Goal: Find specific page/section: Find specific page/section

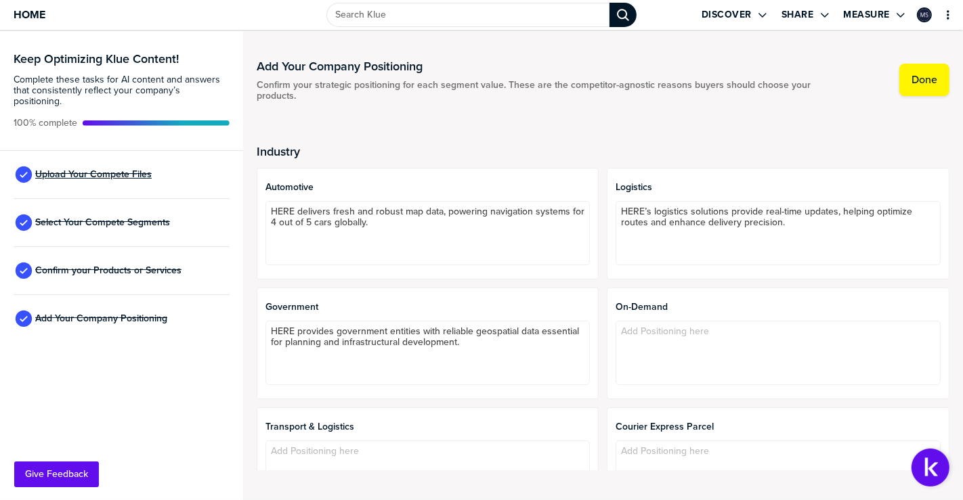
click at [99, 169] on span "Upload Your Compete Files" at bounding box center [93, 174] width 116 height 11
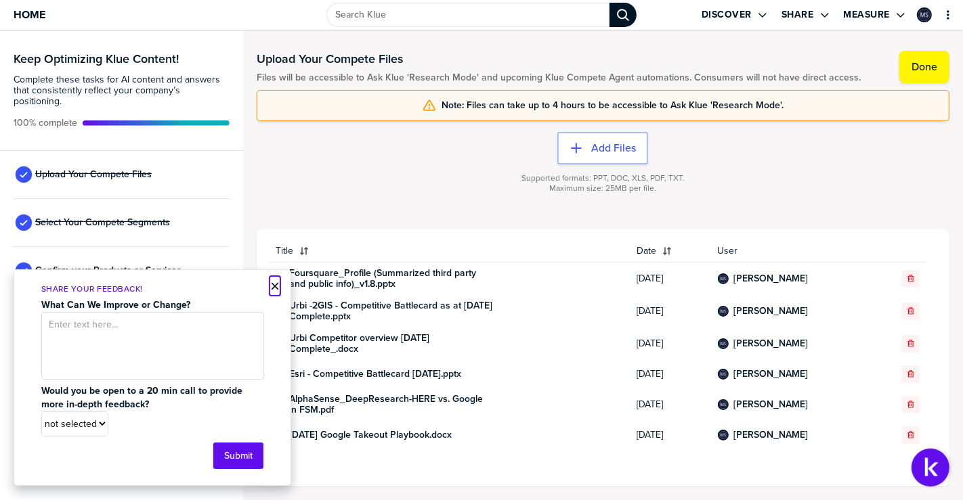
click at [278, 286] on button "×" at bounding box center [274, 286] width 9 height 16
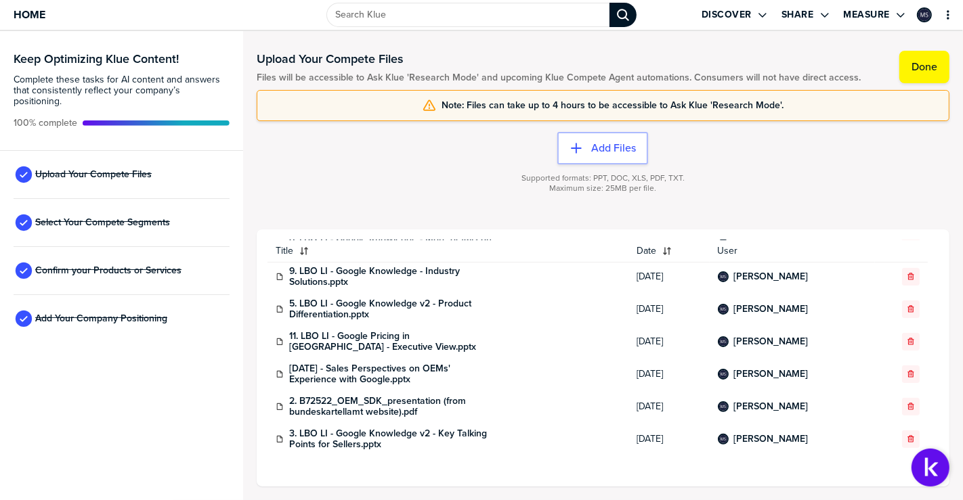
scroll to position [495, 0]
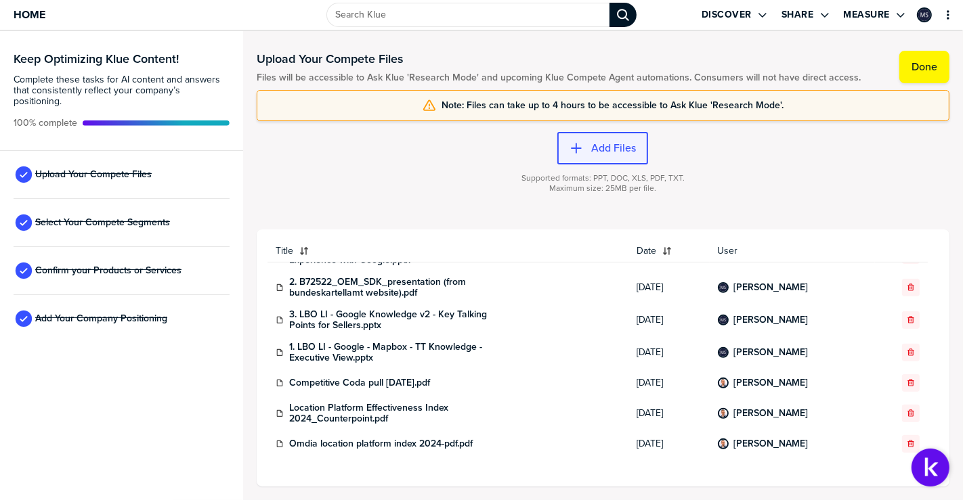
click at [575, 141] on icon "button" at bounding box center [576, 148] width 14 height 14
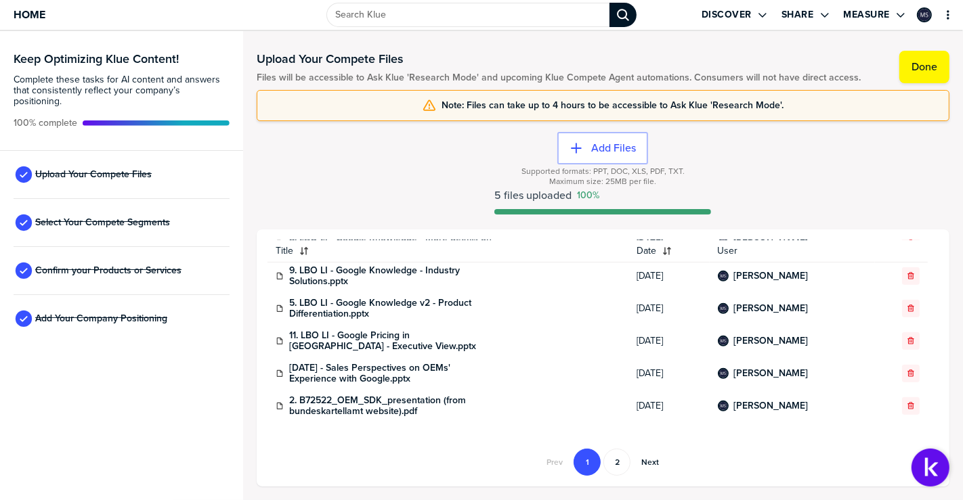
scroll to position [615, 0]
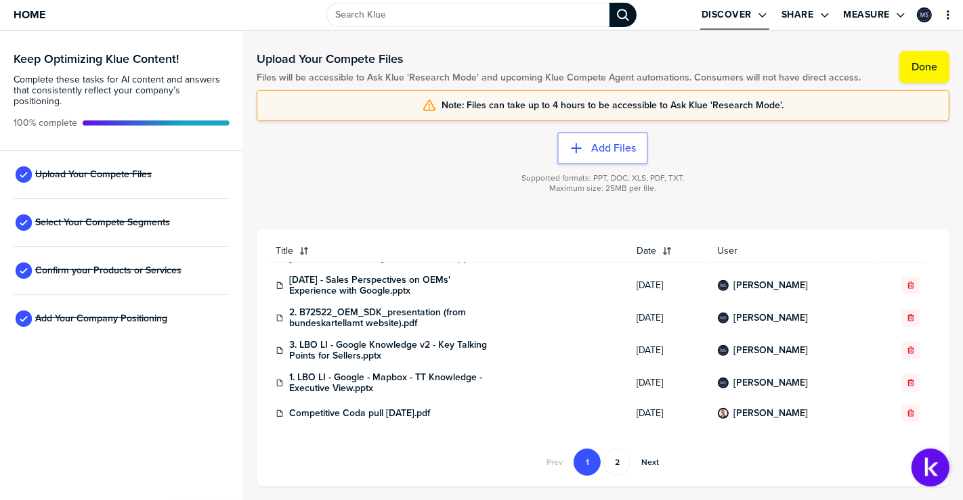
click at [765, 24] on button "Discover" at bounding box center [734, 15] width 69 height 30
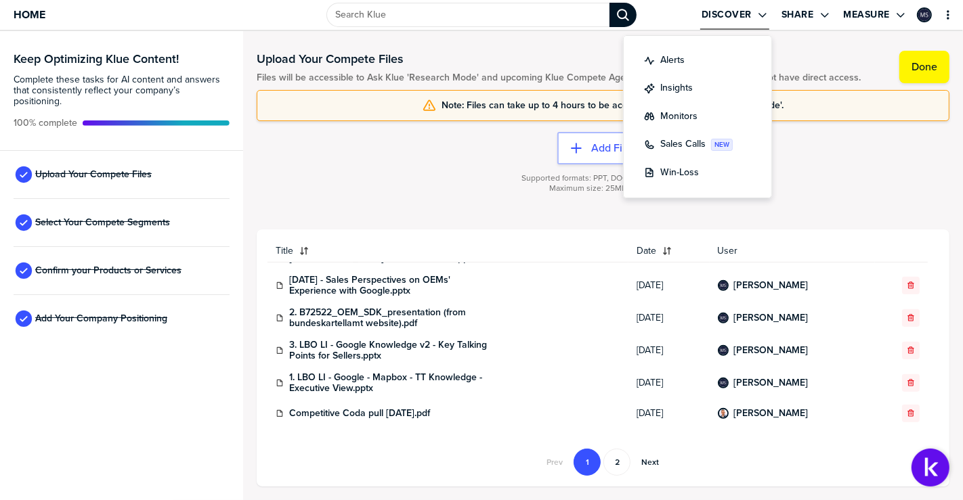
click at [765, 24] on button "Discover" at bounding box center [734, 15] width 69 height 30
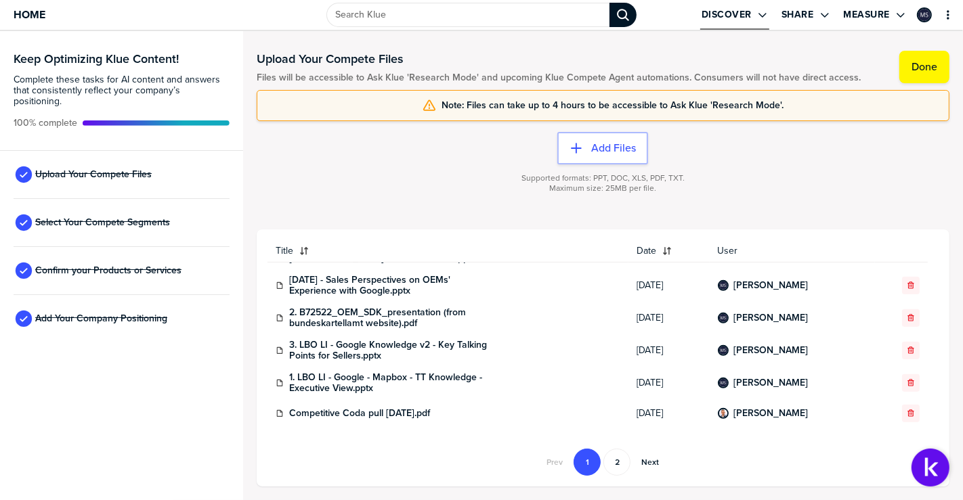
click at [765, 24] on button "Discover" at bounding box center [734, 15] width 69 height 30
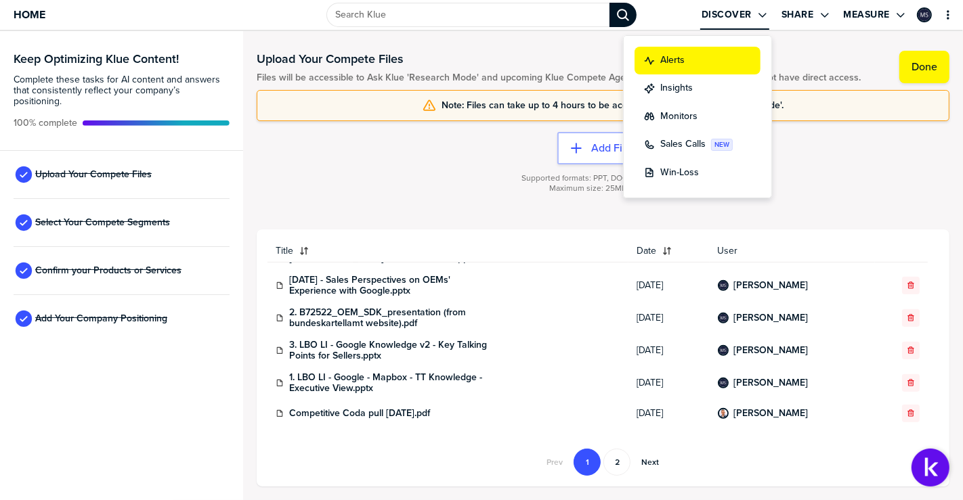
click at [709, 58] on div "Alerts" at bounding box center [697, 60] width 107 height 14
